Goal: Task Accomplishment & Management: Use online tool/utility

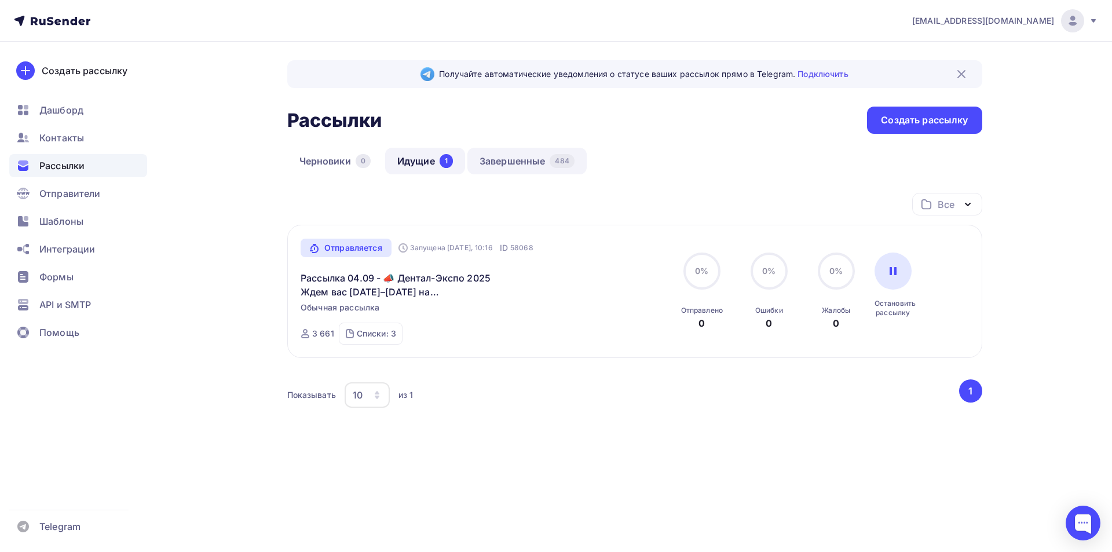
click at [502, 156] on link "Завершенные 484" at bounding box center [526, 161] width 119 height 27
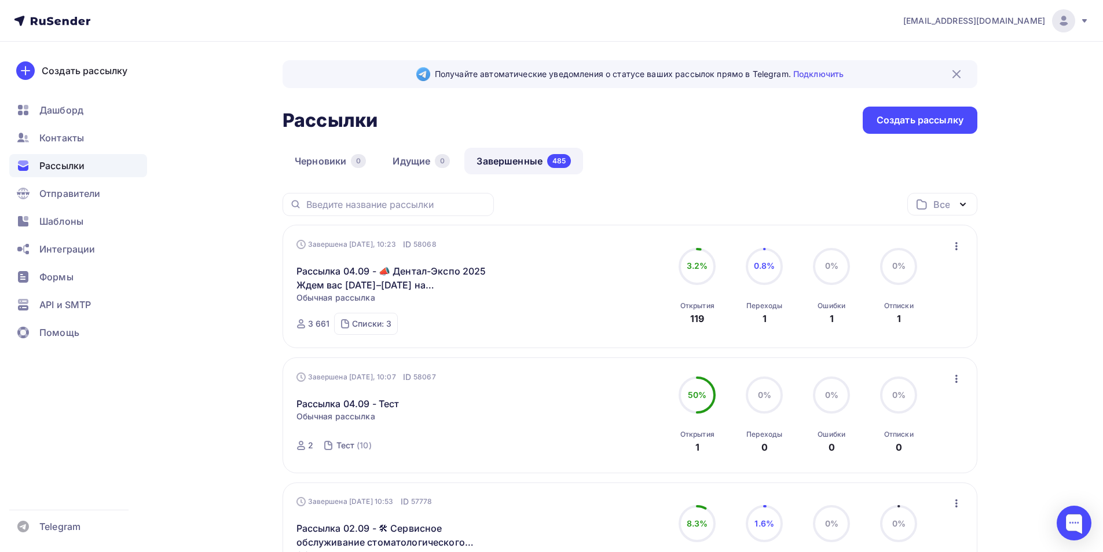
click at [1071, 27] on div at bounding box center [1063, 20] width 23 height 23
click at [938, 105] on span "Выйти" at bounding box center [931, 106] width 30 height 14
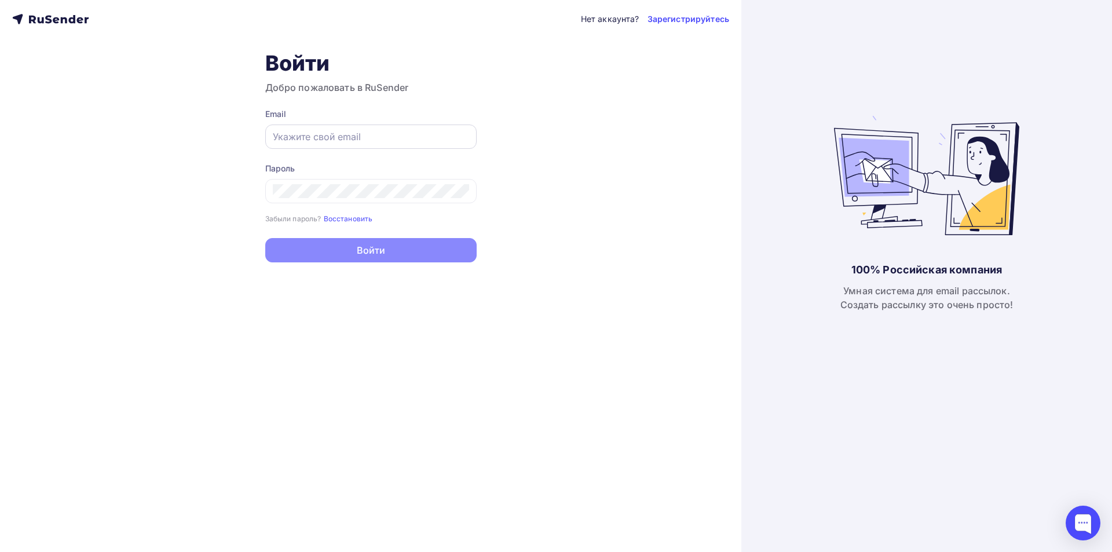
click at [414, 135] on input "text" at bounding box center [371, 137] width 196 height 14
type input "[EMAIL_ADDRESS][DOMAIN_NAME]"
click at [459, 192] on icon at bounding box center [457, 190] width 10 height 11
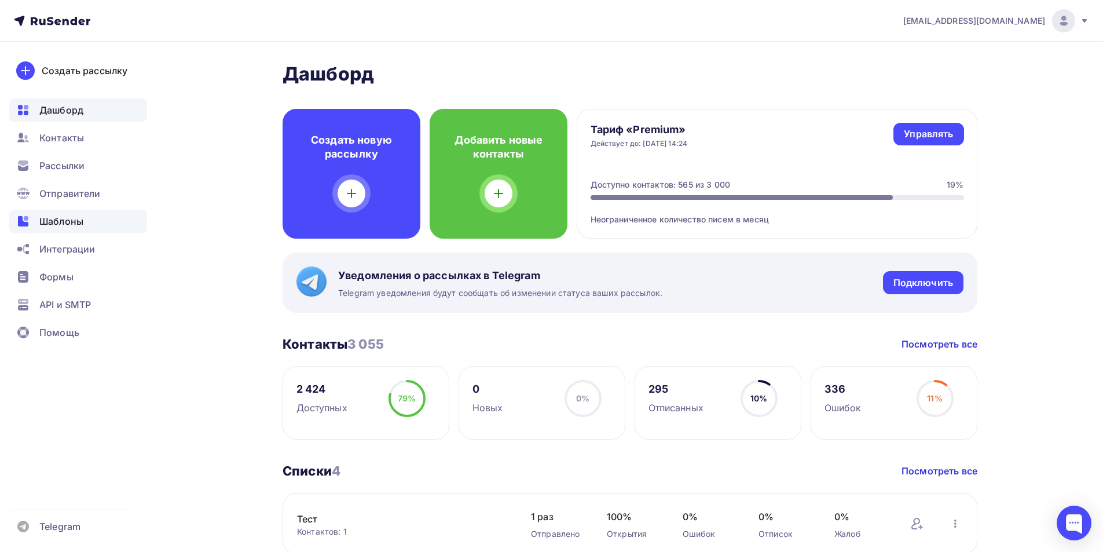
click at [47, 225] on span "Шаблоны" at bounding box center [61, 221] width 44 height 14
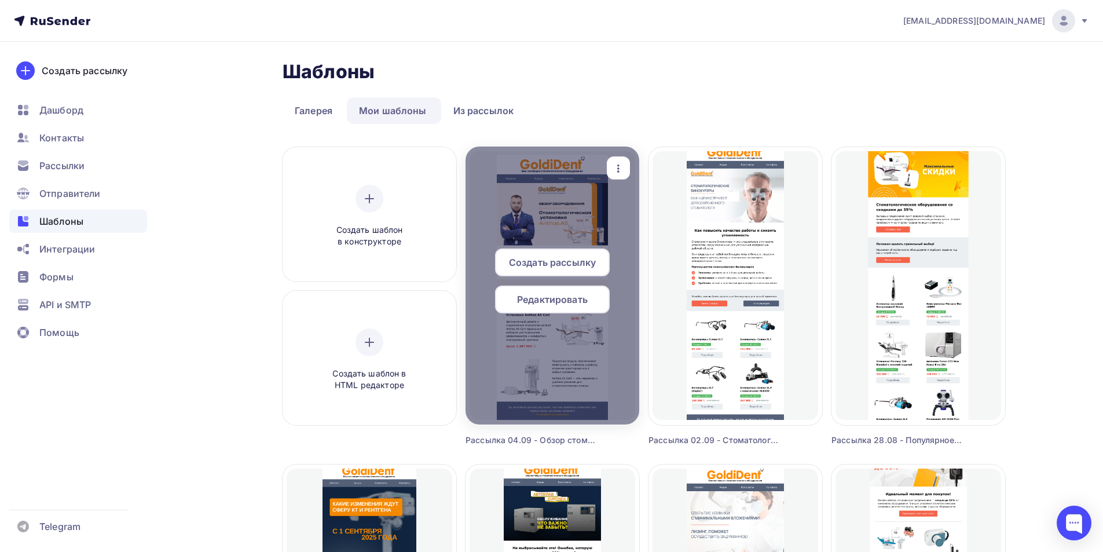
click at [569, 296] on span "Редактировать" at bounding box center [552, 300] width 71 height 14
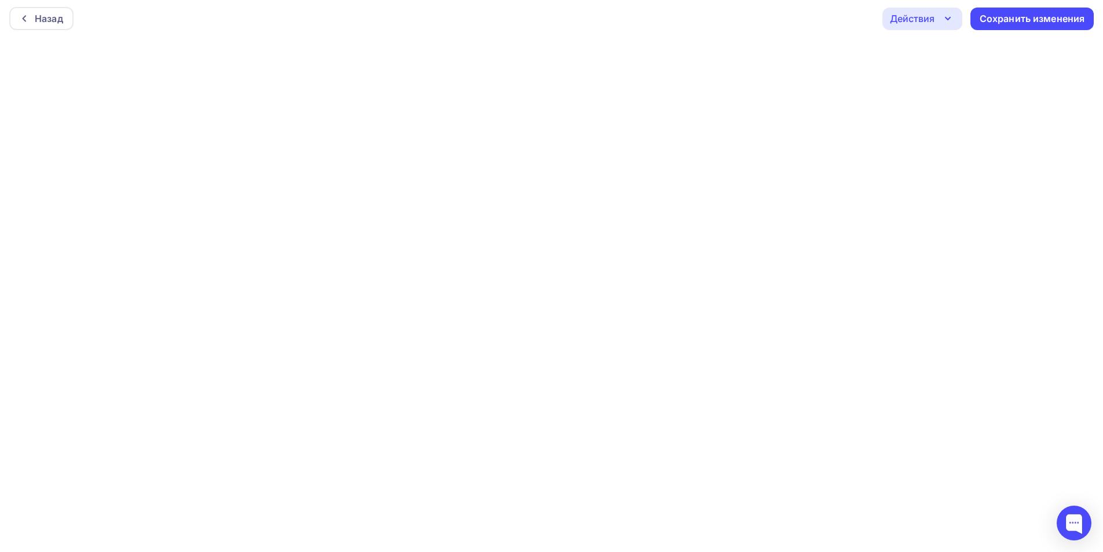
scroll to position [3, 0]
click at [948, 14] on icon "button" at bounding box center [948, 18] width 14 height 14
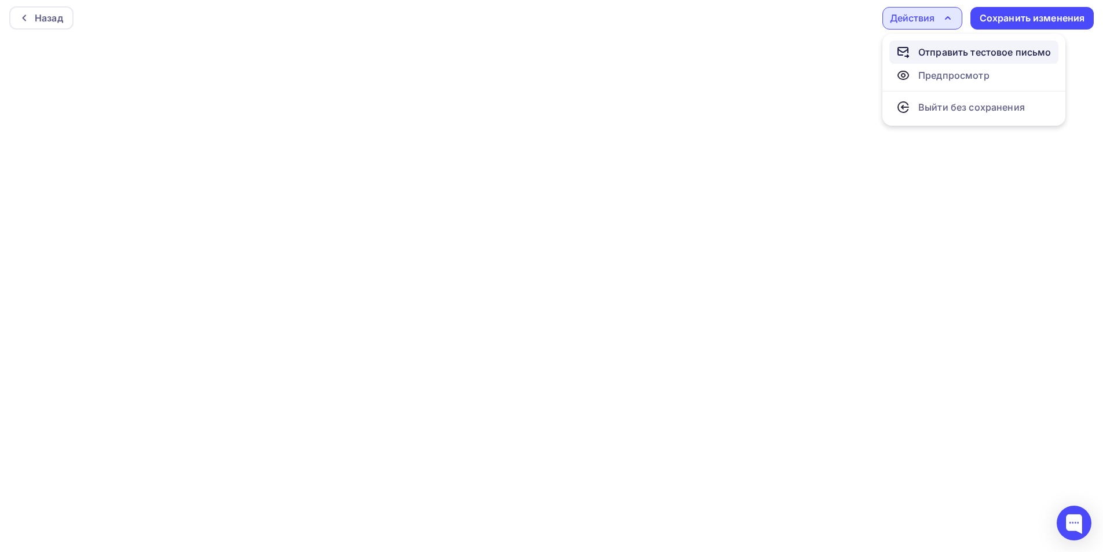
click at [945, 52] on div "Отправить тестовое письмо" at bounding box center [985, 52] width 133 height 14
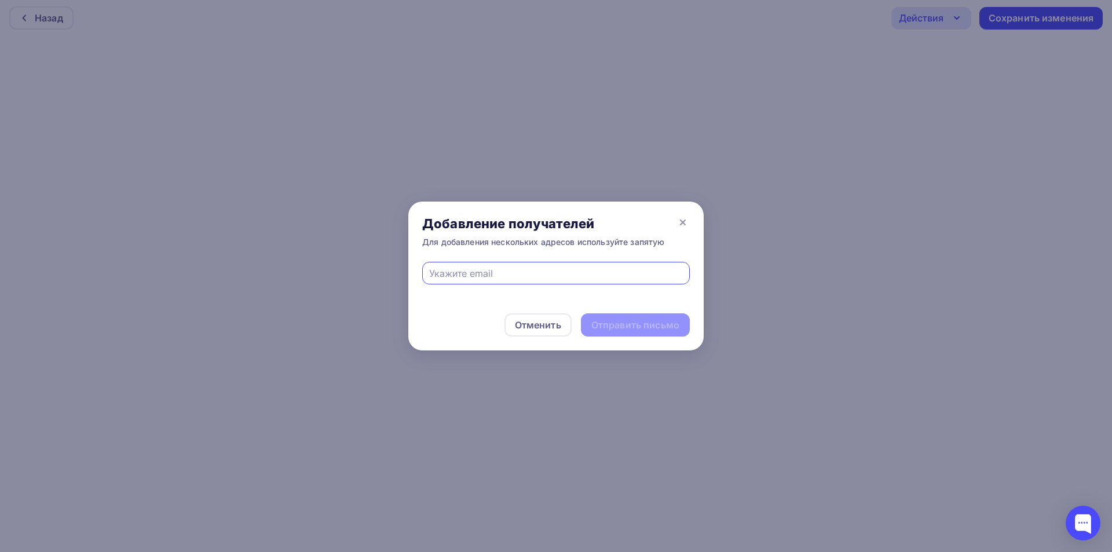
drag, startPoint x: 523, startPoint y: 273, endPoint x: 523, endPoint y: 280, distance: 7.5
click at [523, 273] on input "text" at bounding box center [556, 273] width 254 height 14
type input "[EMAIL_ADDRESS][DOMAIN_NAME]"
drag, startPoint x: 623, startPoint y: 327, endPoint x: 616, endPoint y: 325, distance: 7.3
click at [623, 327] on div "Отправить письмо" at bounding box center [635, 325] width 88 height 13
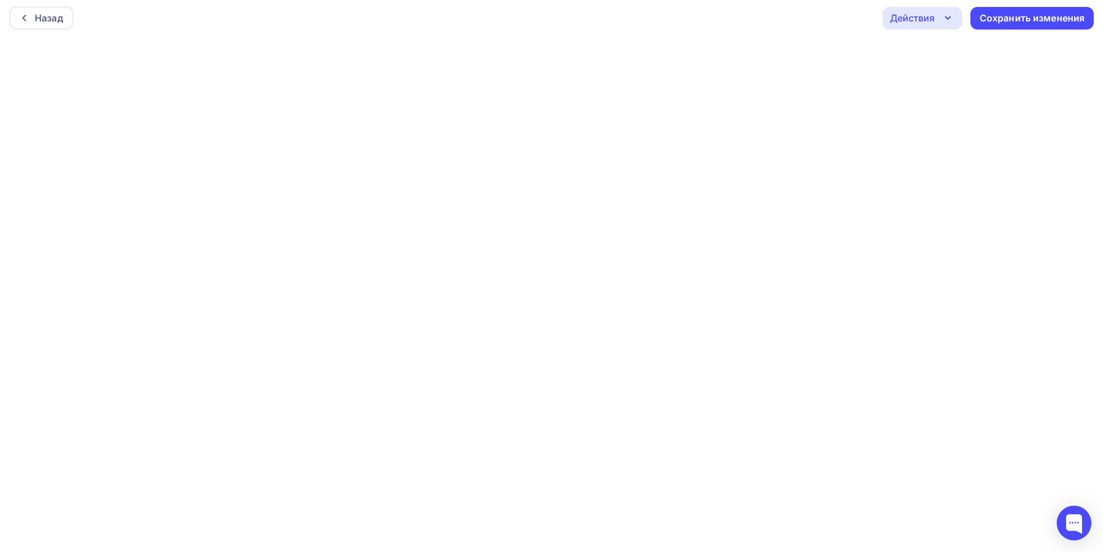
click at [932, 16] on div "Действия" at bounding box center [912, 18] width 45 height 14
click at [941, 47] on div "Отправить тестовое письмо" at bounding box center [985, 52] width 133 height 14
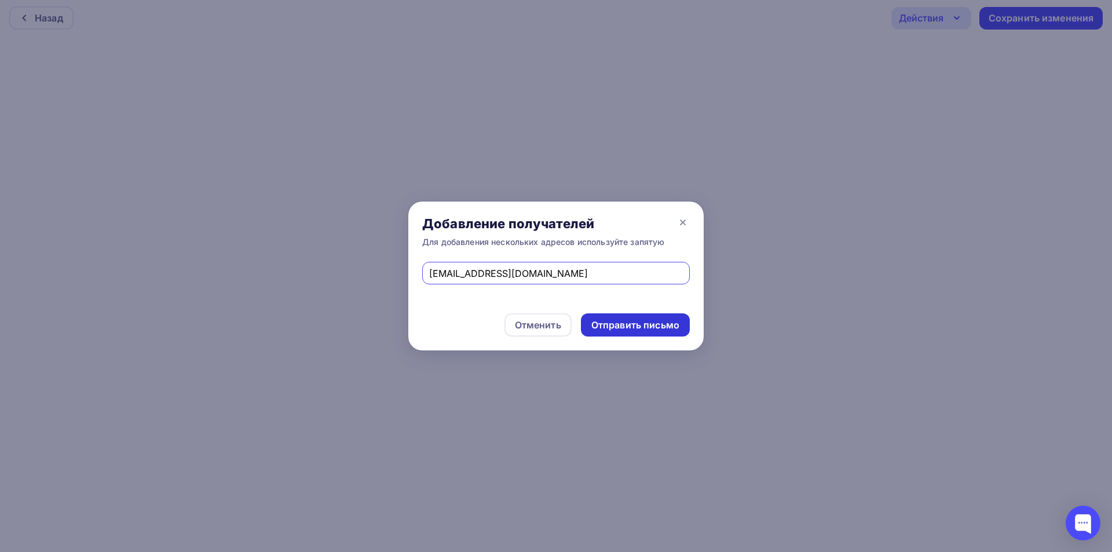
click at [628, 331] on div "Отправить письмо" at bounding box center [635, 325] width 88 height 13
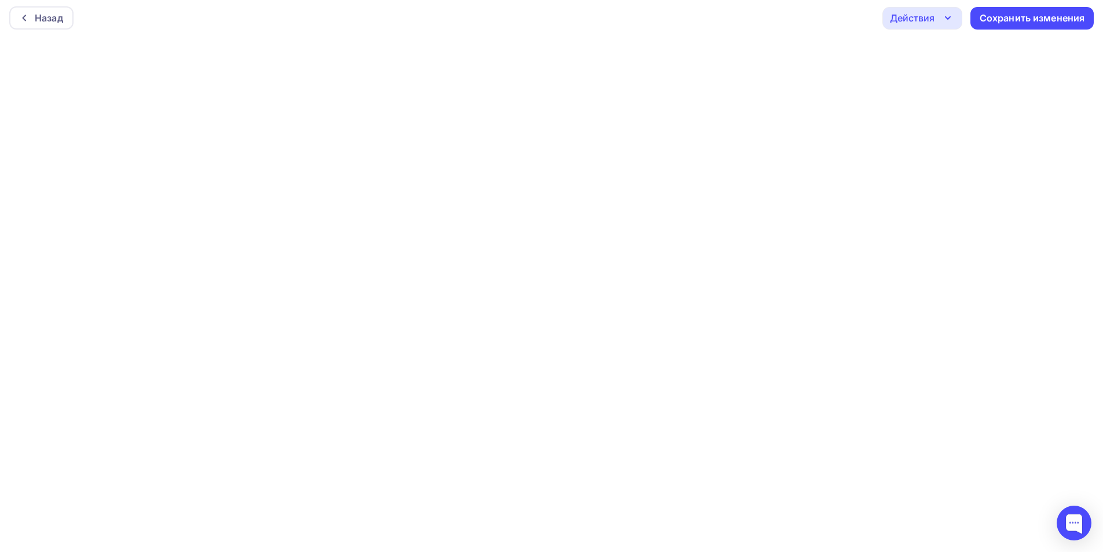
click at [906, 16] on div "Действия" at bounding box center [912, 18] width 45 height 14
click at [911, 58] on div "Отправить тестовое письмо" at bounding box center [974, 52] width 155 height 14
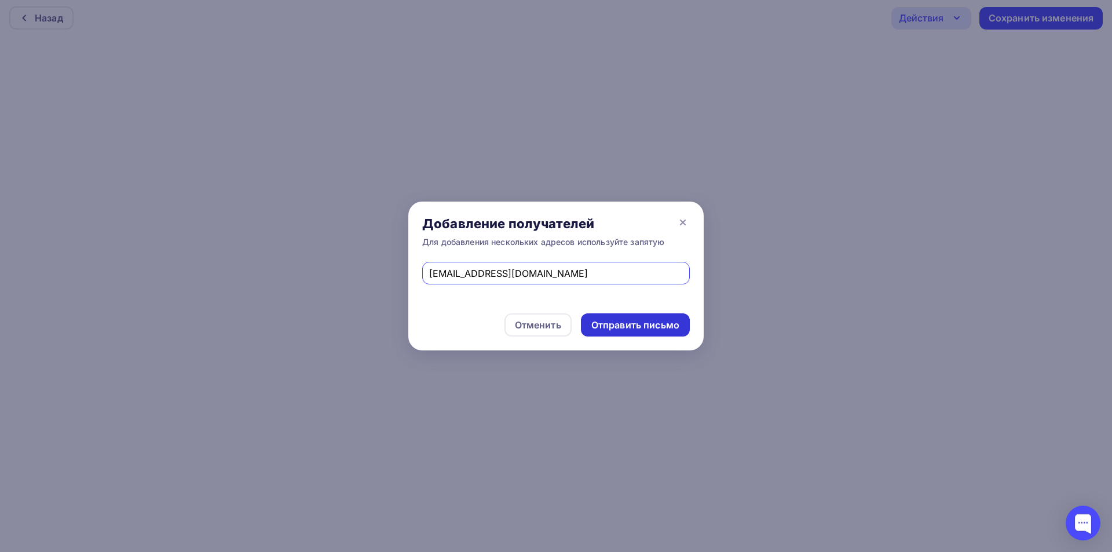
click at [626, 325] on div "Отправить письмо" at bounding box center [635, 325] width 88 height 13
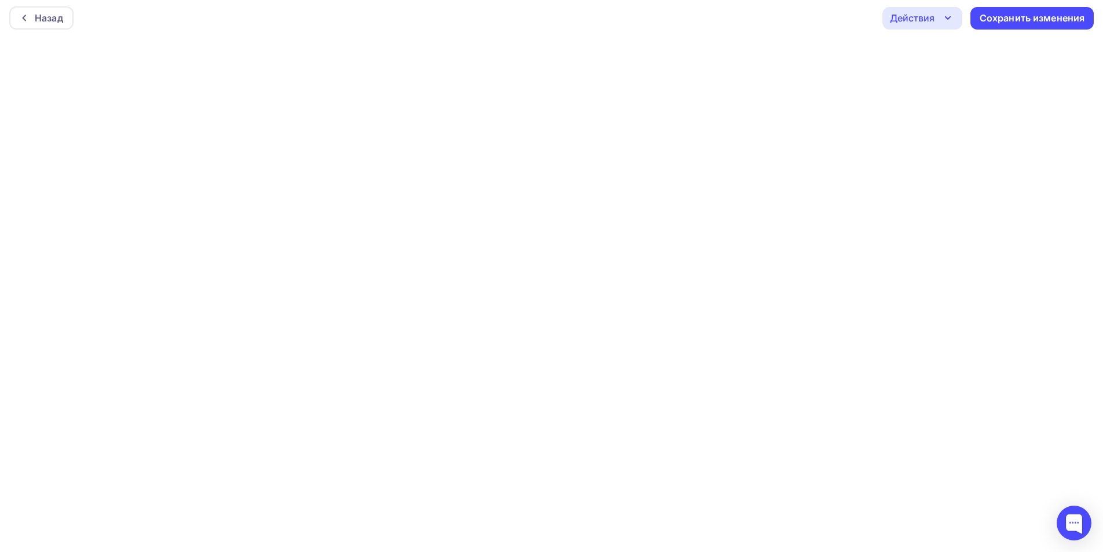
click at [916, 17] on div "Действия" at bounding box center [912, 18] width 45 height 14
click at [951, 50] on div "Отправить тестовое письмо" at bounding box center [985, 52] width 133 height 14
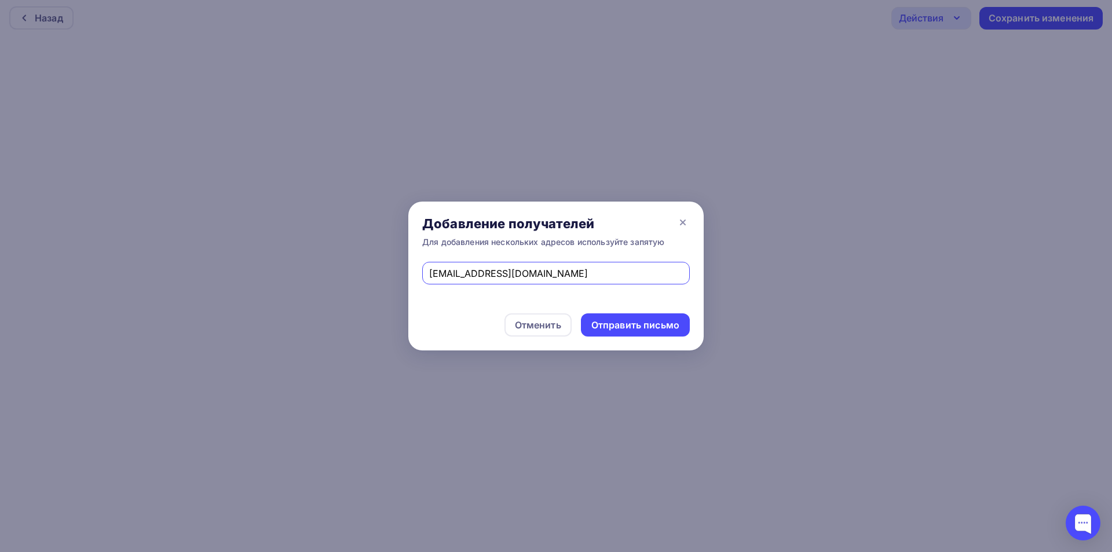
drag, startPoint x: 498, startPoint y: 244, endPoint x: 405, endPoint y: 259, distance: 93.2
click at [405, 259] on div "Добавление получателей Для добавления нескольких адресов используйте запятую [E…" at bounding box center [556, 276] width 1112 height 552
click at [535, 269] on input "text" at bounding box center [556, 273] width 254 height 14
type input "[PERSON_NAME][EMAIL_ADDRESS][DOMAIN_NAME]"
click at [609, 324] on div "Отправить письмо" at bounding box center [635, 325] width 88 height 13
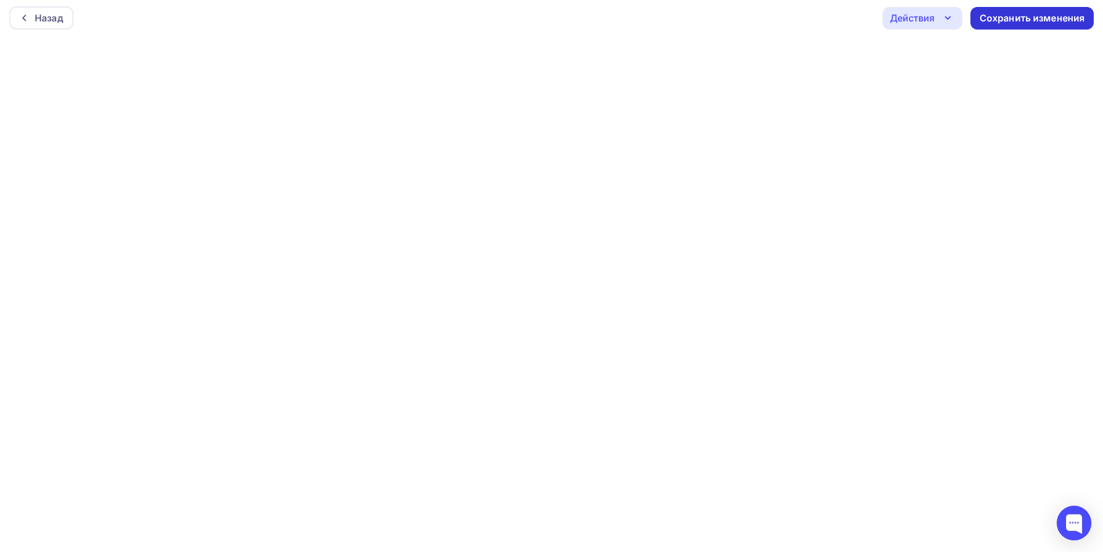
click at [1045, 19] on div "Сохранить изменения" at bounding box center [1032, 18] width 105 height 13
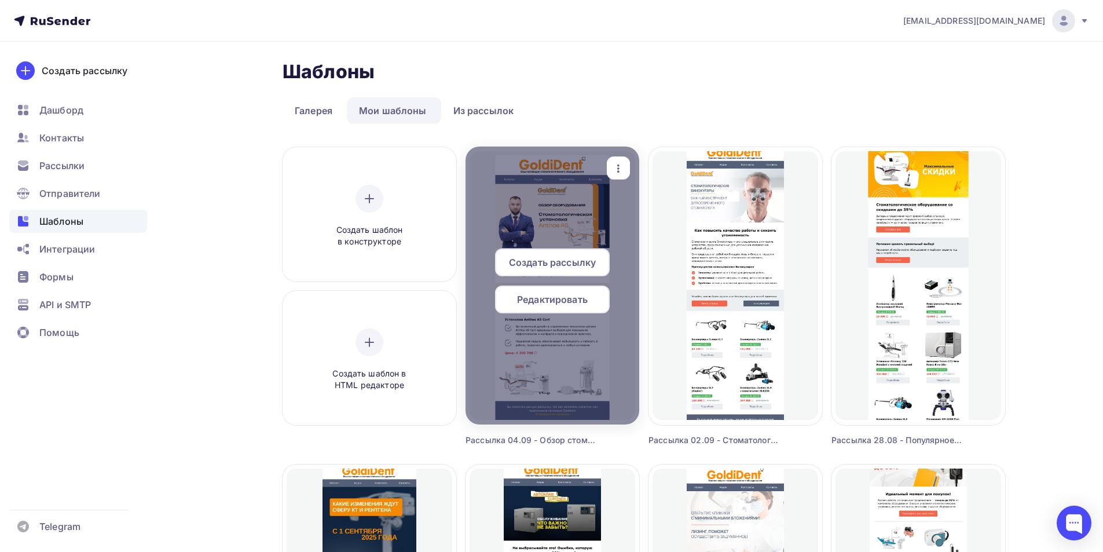
click at [561, 297] on span "Редактировать" at bounding box center [552, 300] width 71 height 14
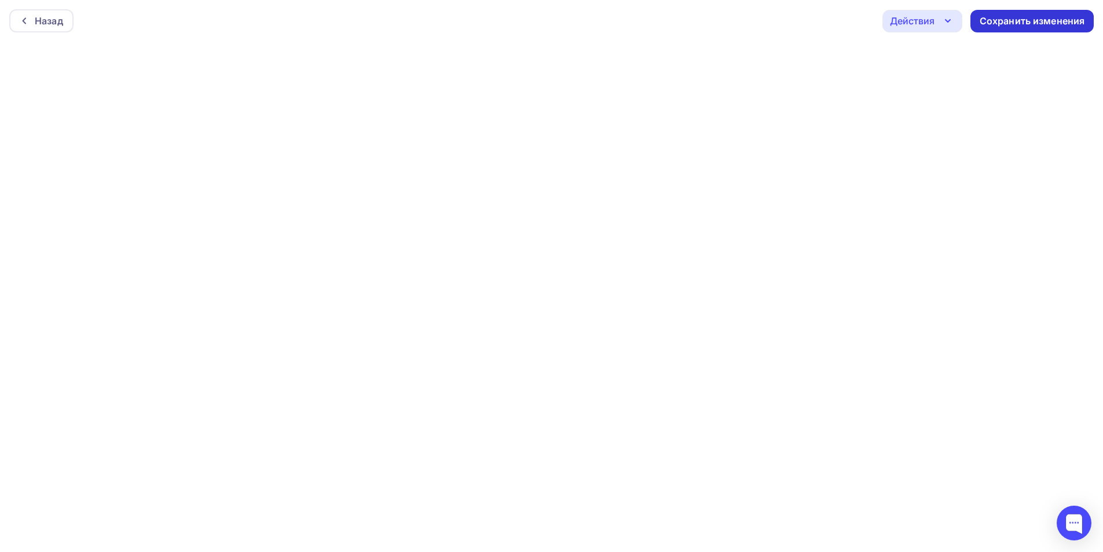
click at [1006, 19] on div "Сохранить изменения" at bounding box center [1032, 20] width 105 height 13
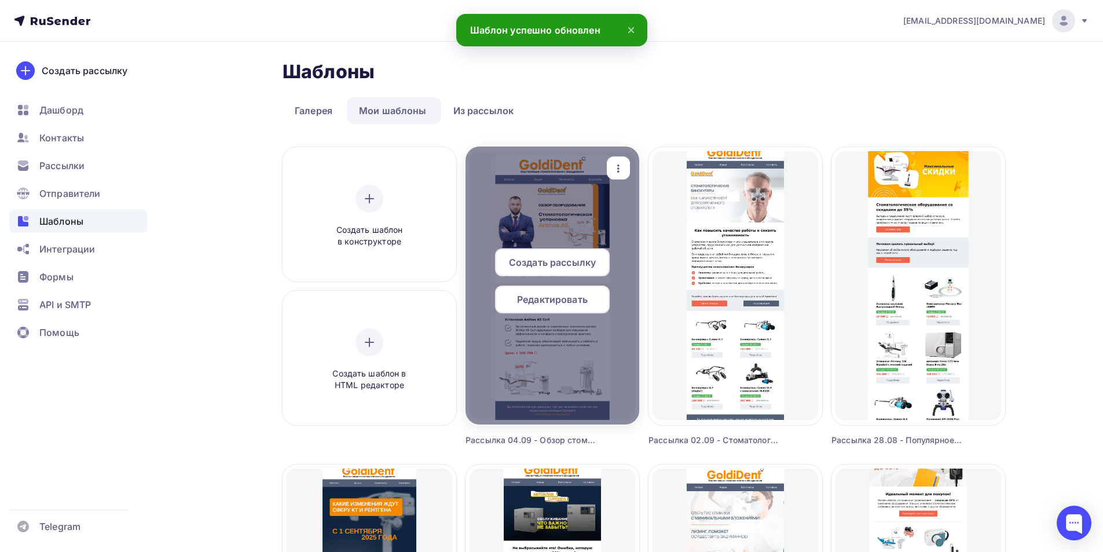
click at [527, 304] on span "Редактировать" at bounding box center [552, 300] width 71 height 14
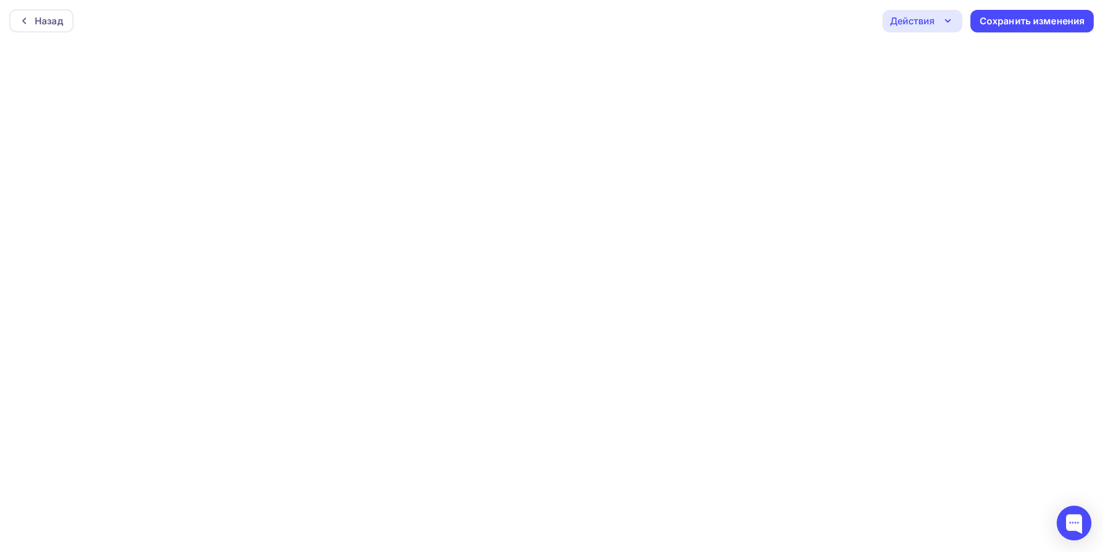
click at [941, 18] on div "Действия" at bounding box center [923, 21] width 80 height 23
click at [927, 56] on div "Отправить тестовое письмо" at bounding box center [985, 55] width 133 height 14
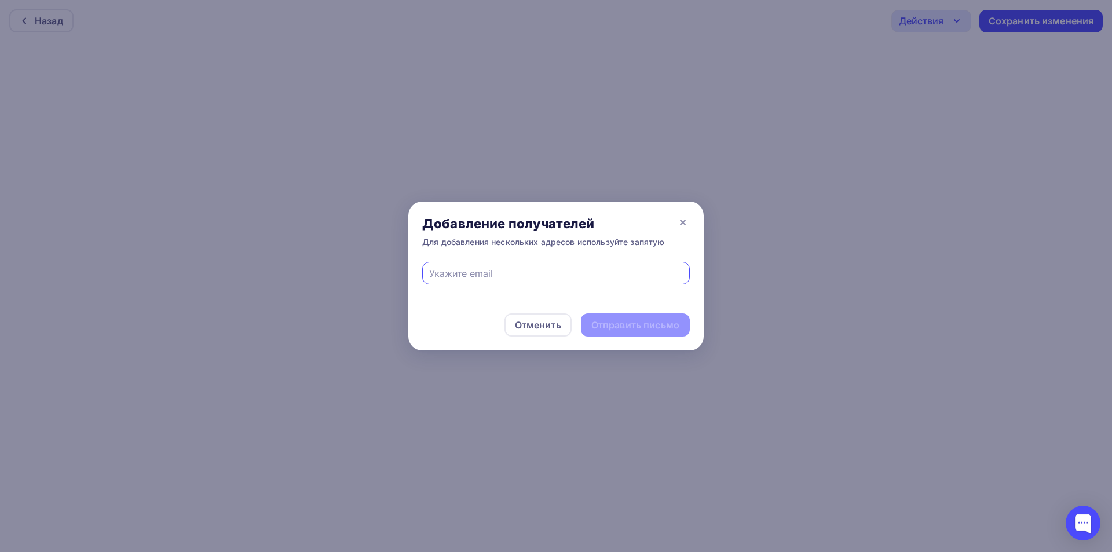
click at [571, 270] on input "text" at bounding box center [556, 273] width 254 height 14
type input "[EMAIL_ADDRESS][DOMAIN_NAME]"
click at [645, 321] on div "Отправить письмо" at bounding box center [635, 325] width 88 height 13
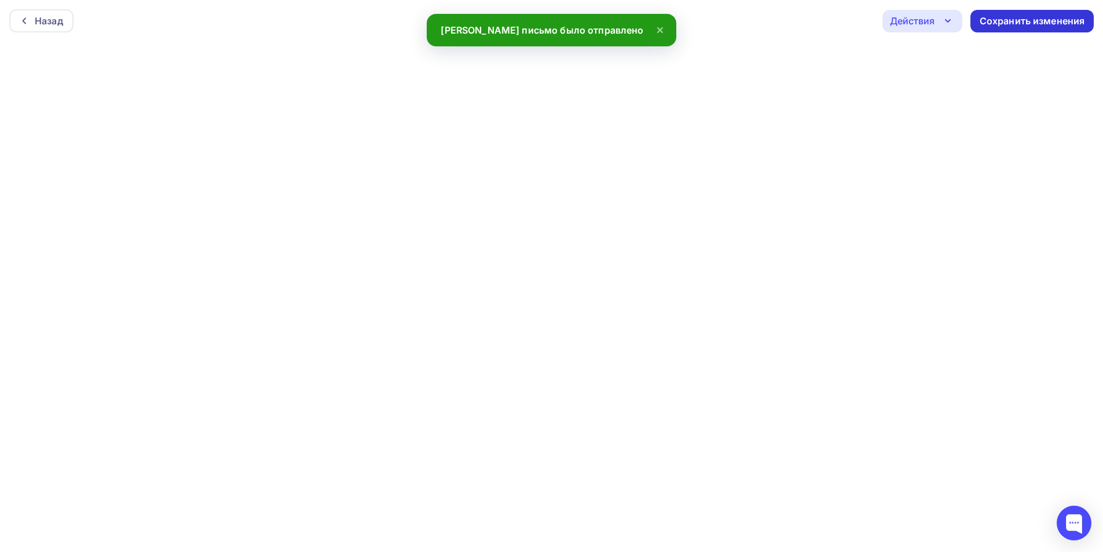
click at [1006, 20] on div "Сохранить изменения" at bounding box center [1032, 20] width 105 height 13
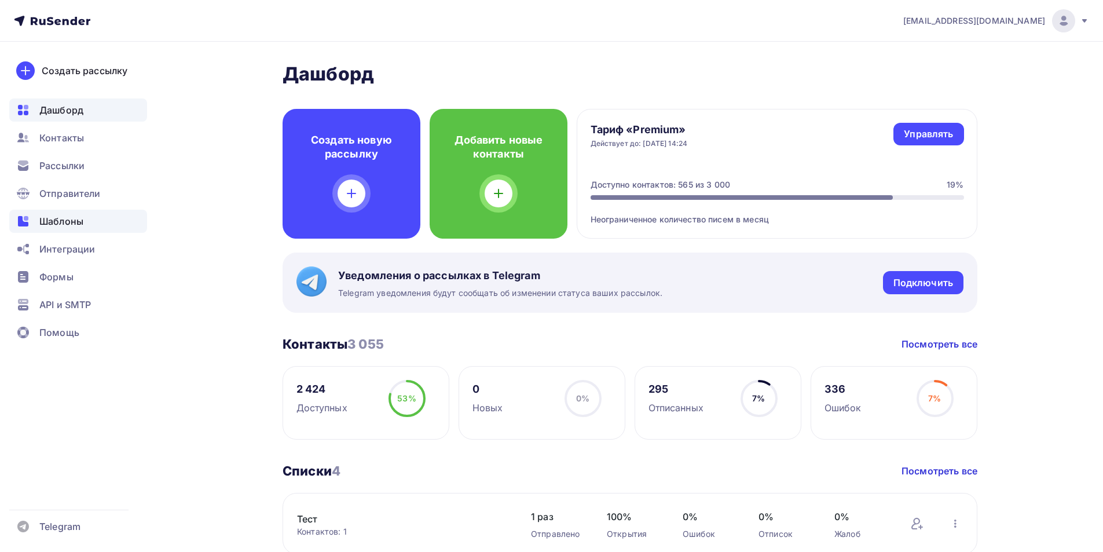
click at [77, 222] on span "Шаблоны" at bounding box center [61, 221] width 44 height 14
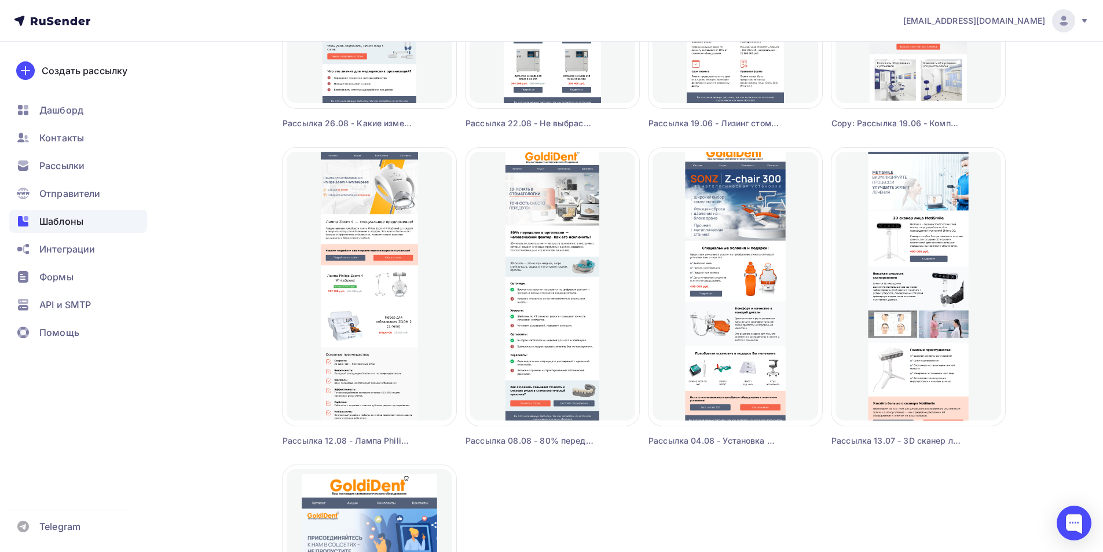
scroll to position [637, 0]
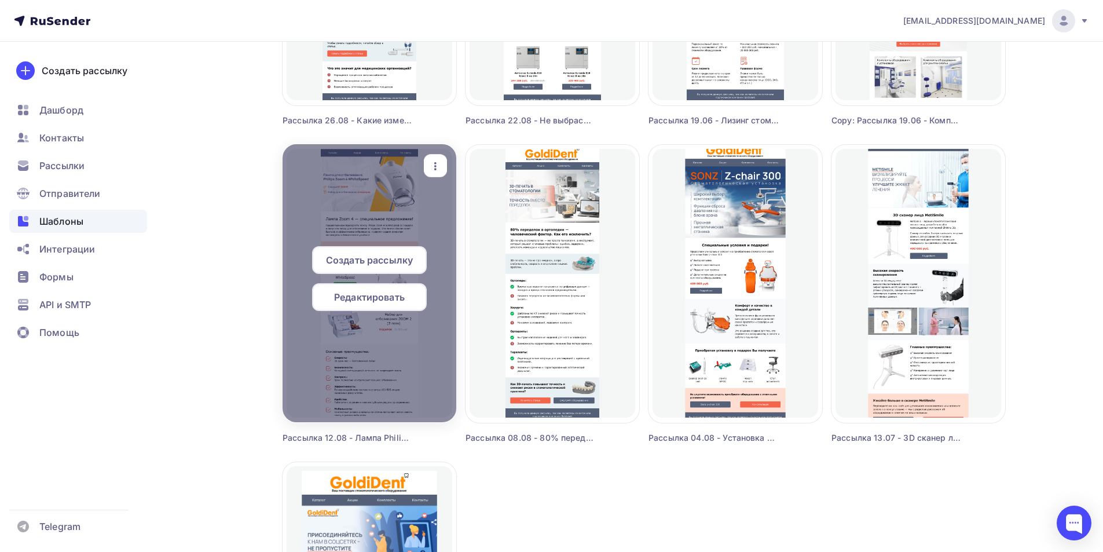
click at [348, 302] on span "Редактировать" at bounding box center [369, 297] width 71 height 14
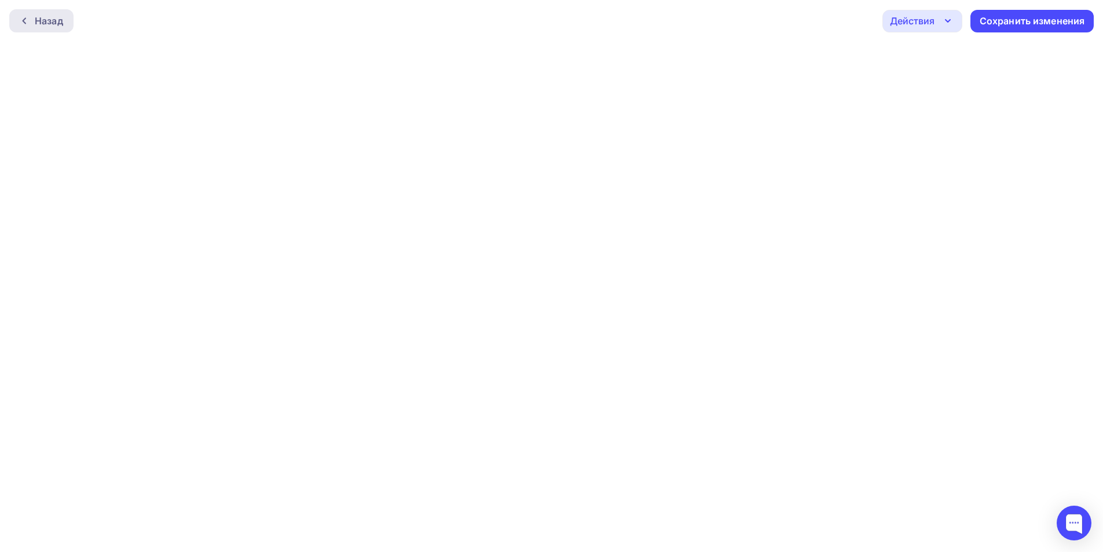
drag, startPoint x: 52, startPoint y: 19, endPoint x: 49, endPoint y: 42, distance: 23.3
click at [51, 19] on div "Назад" at bounding box center [49, 21] width 28 height 14
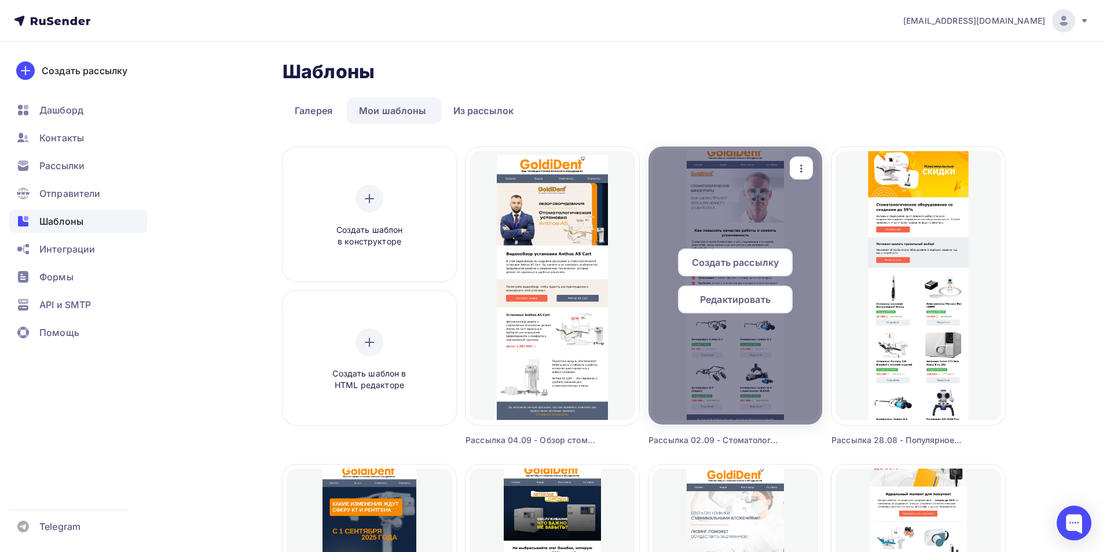
drag, startPoint x: 745, startPoint y: 299, endPoint x: 749, endPoint y: 312, distance: 12.8
click at [745, 299] on span "Редактировать" at bounding box center [735, 300] width 71 height 14
